Goal: Transaction & Acquisition: Subscribe to service/newsletter

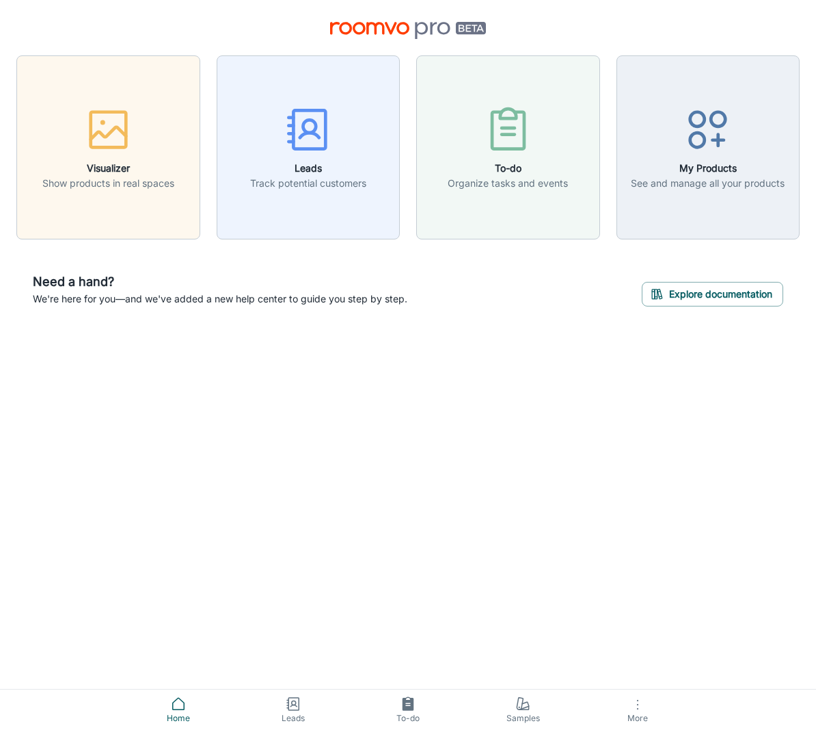
click at [635, 714] on span "More" at bounding box center [638, 717] width 98 height 10
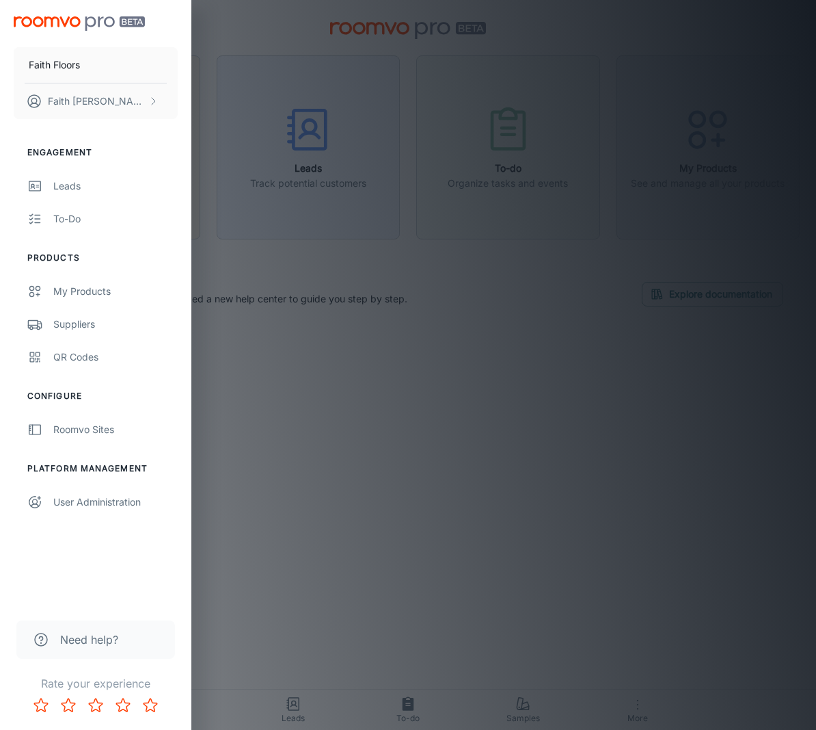
click at [346, 209] on div at bounding box center [408, 365] width 816 height 730
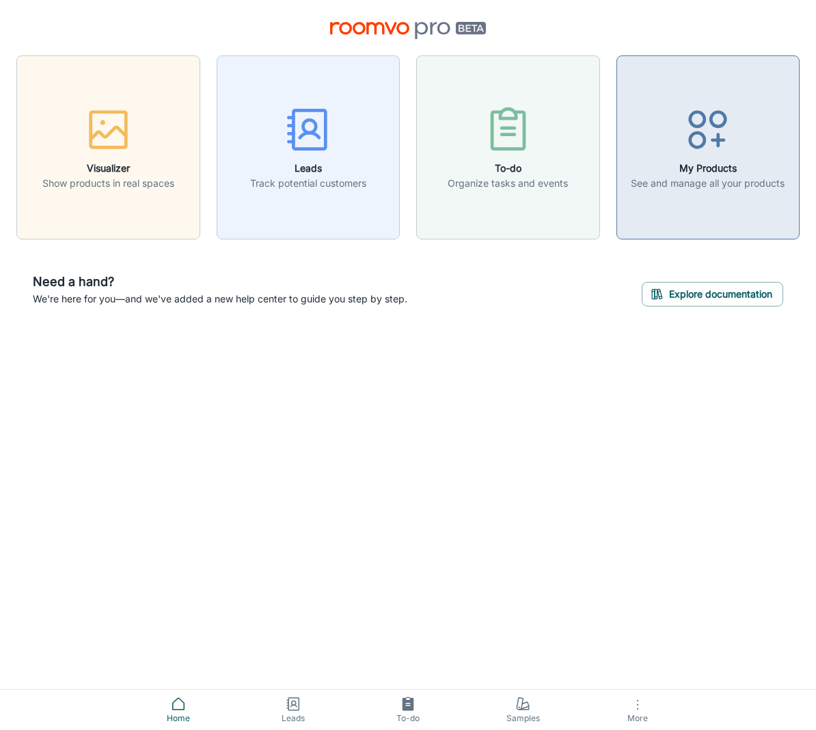
click at [666, 155] on div "button" at bounding box center [708, 132] width 154 height 57
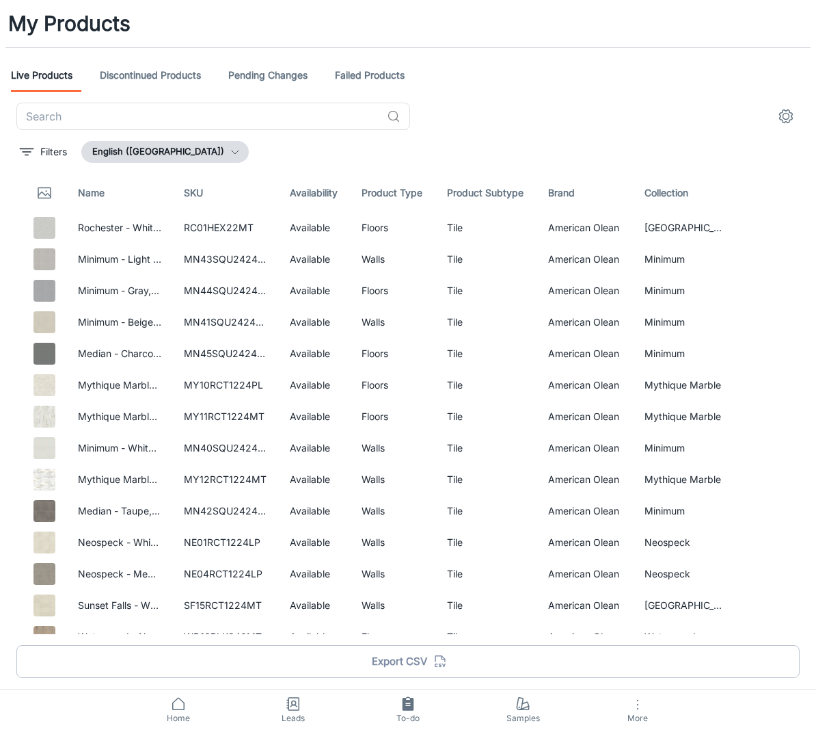
click at [643, 712] on icon "button" at bounding box center [638, 704] width 16 height 16
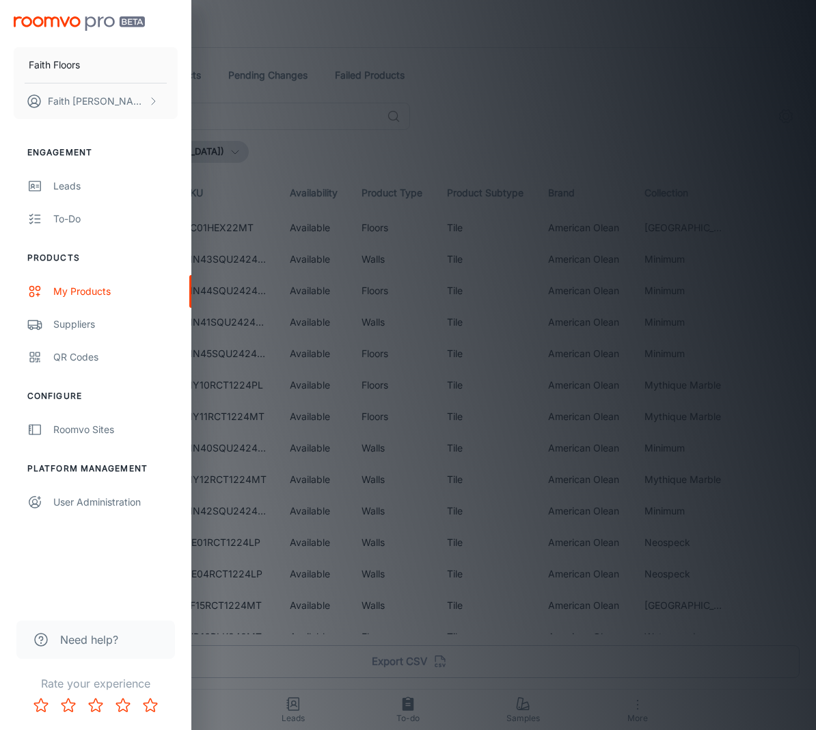
click at [607, 708] on div at bounding box center [408, 365] width 816 height 730
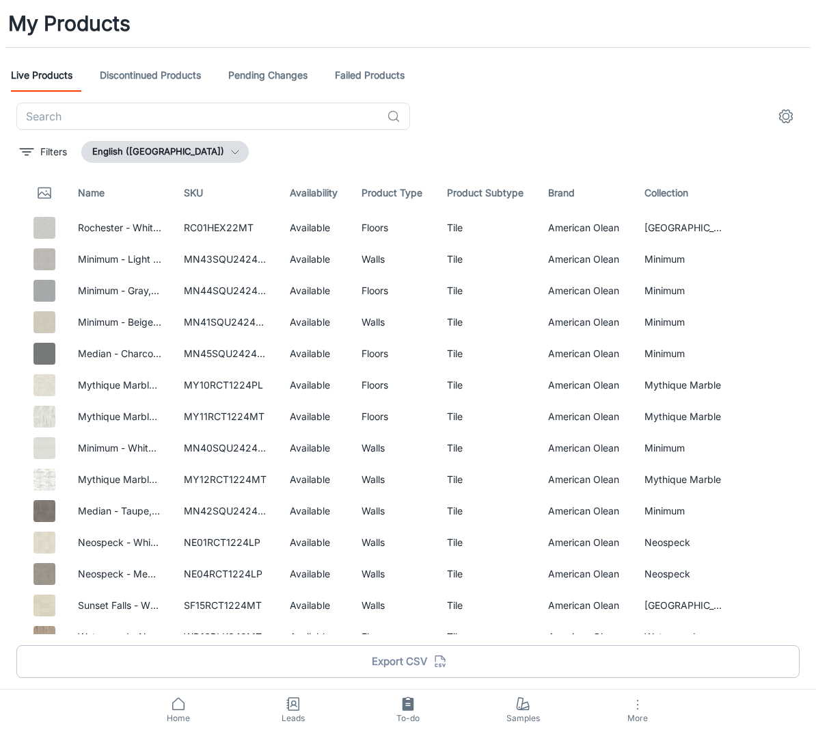
click at [183, 712] on span "Home" at bounding box center [178, 718] width 98 height 12
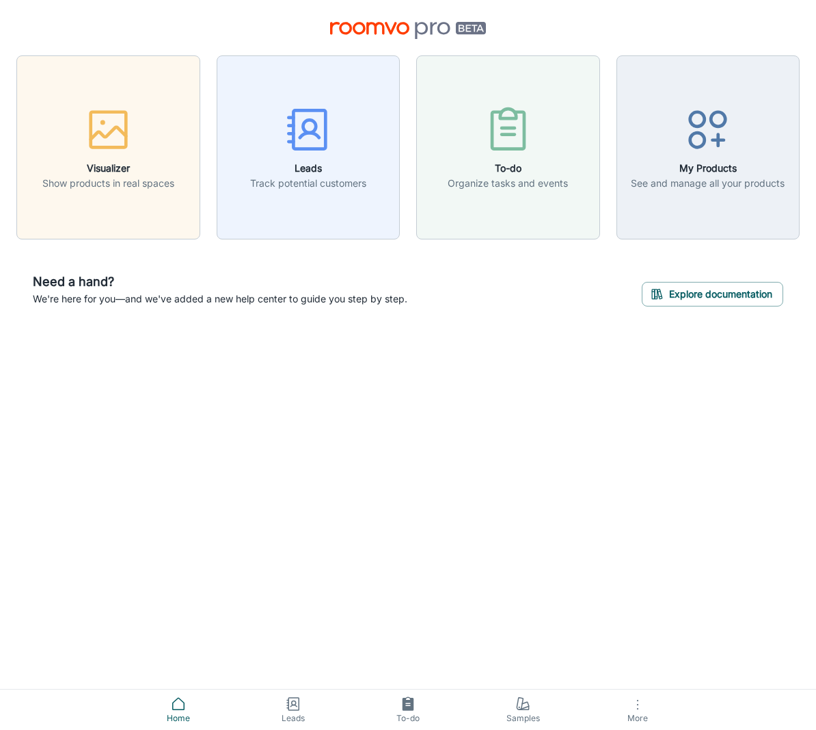
click at [179, 703] on icon at bounding box center [178, 703] width 16 height 16
click at [414, 705] on icon at bounding box center [408, 703] width 16 height 16
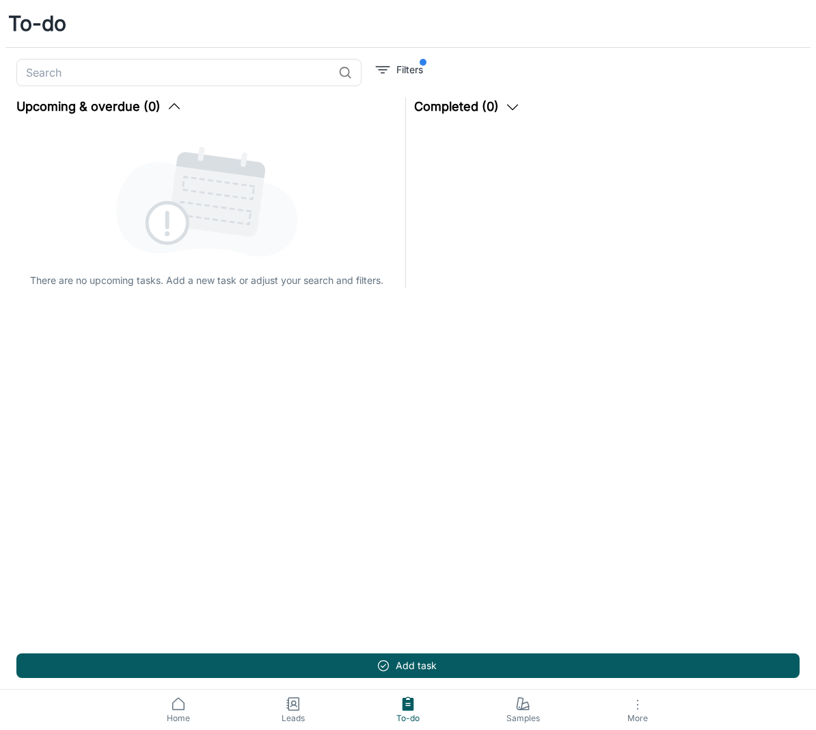
click at [645, 720] on span "More" at bounding box center [638, 717] width 98 height 10
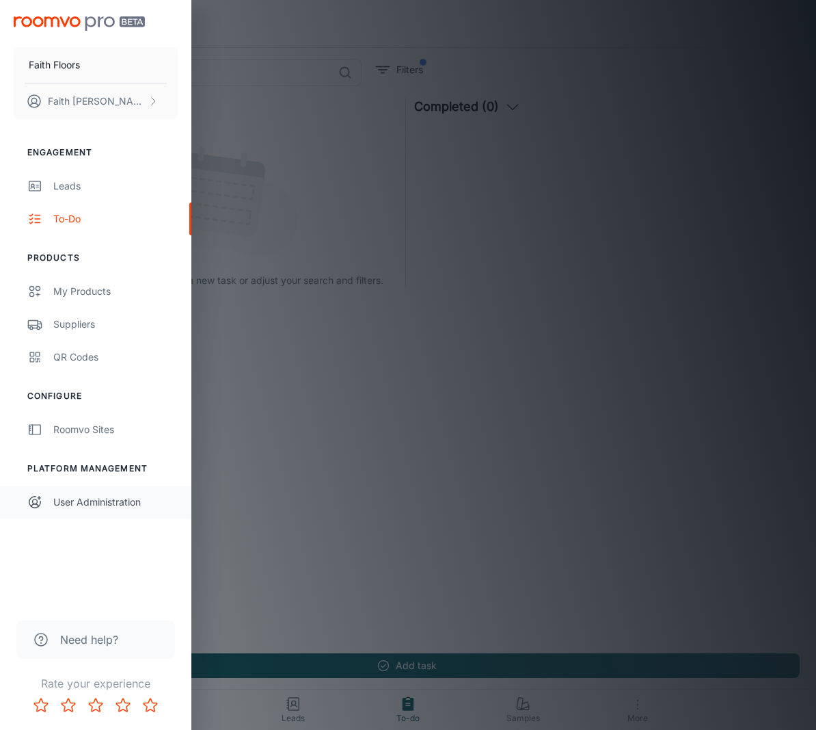
click at [102, 510] on link "User Administration" at bounding box center [95, 501] width 191 height 33
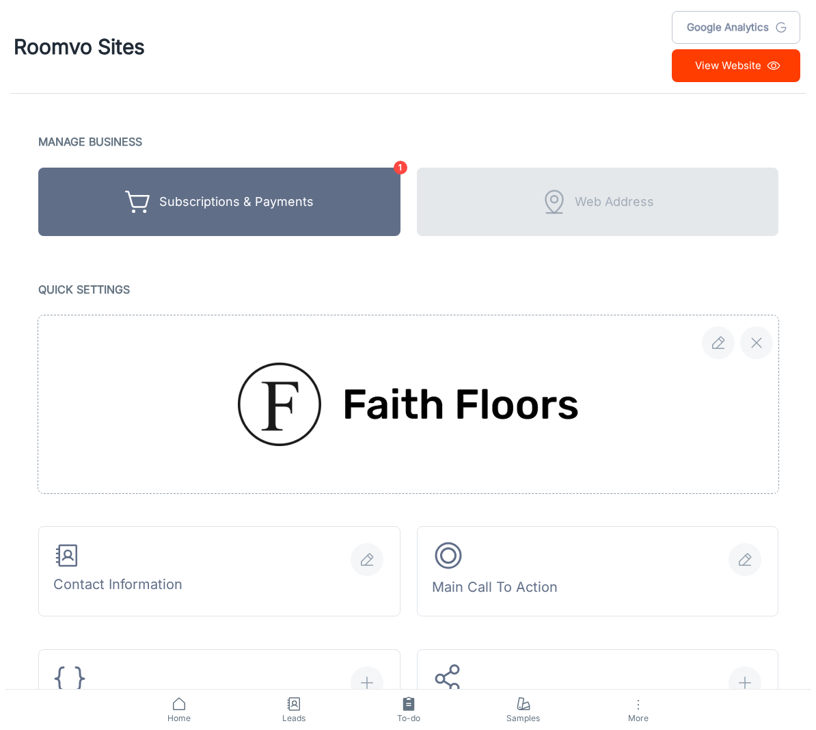
scroll to position [3, 0]
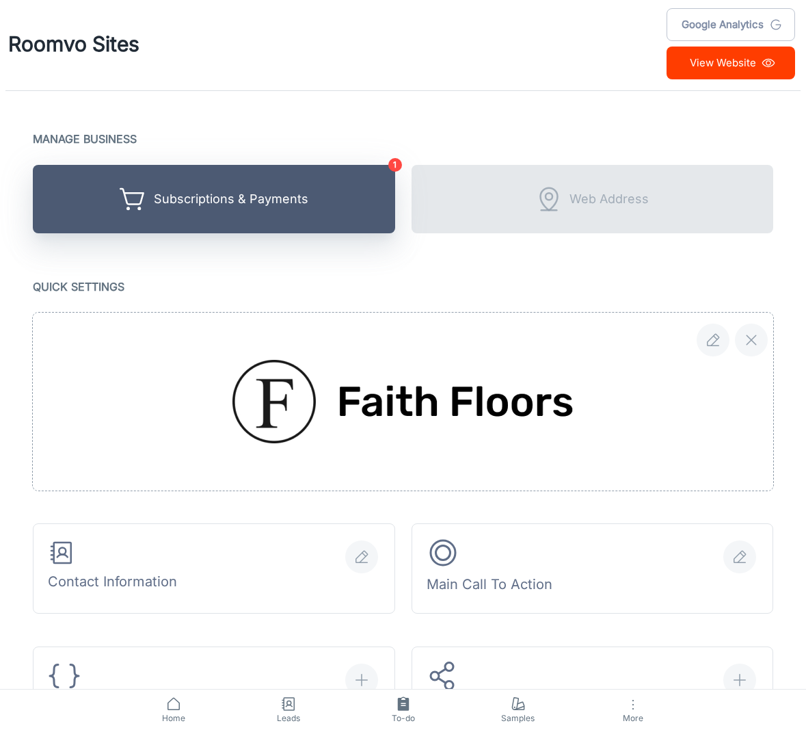
click at [287, 219] on button "Subscriptions & Payments" at bounding box center [214, 199] width 362 height 68
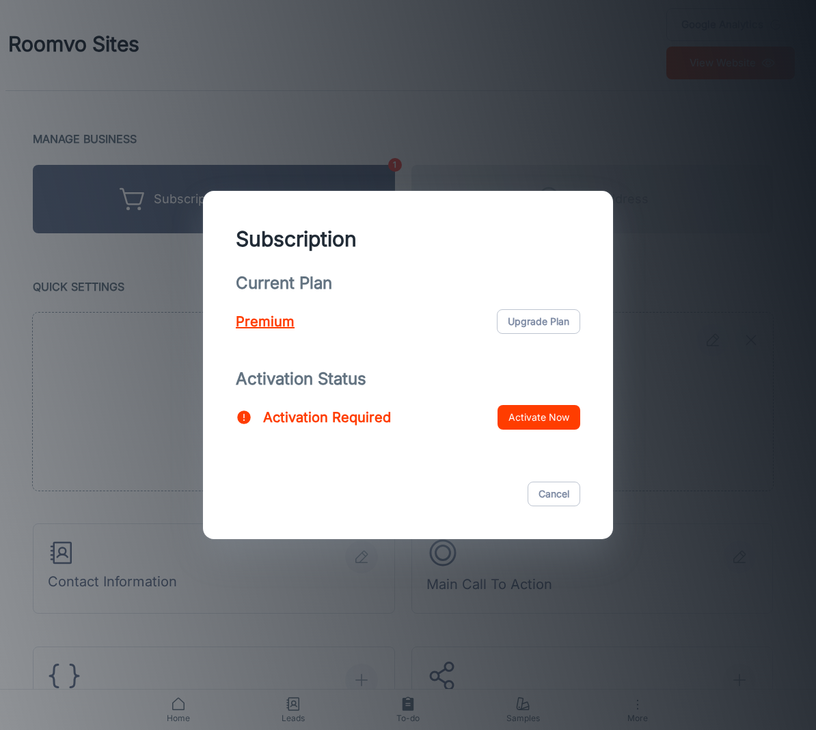
click at [535, 417] on button "Activate Now" at bounding box center [539, 417] width 83 height 25
